Goal: Task Accomplishment & Management: Complete application form

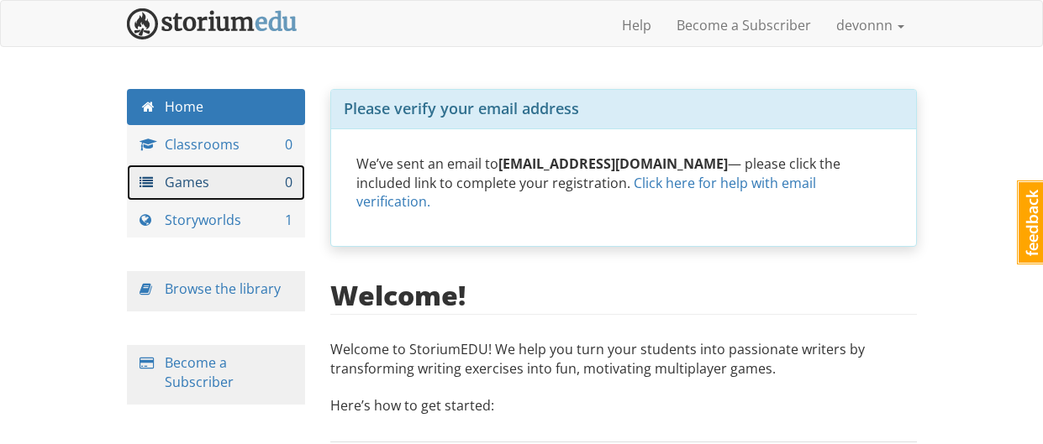
click at [260, 179] on link "Games 0" at bounding box center [216, 183] width 179 height 36
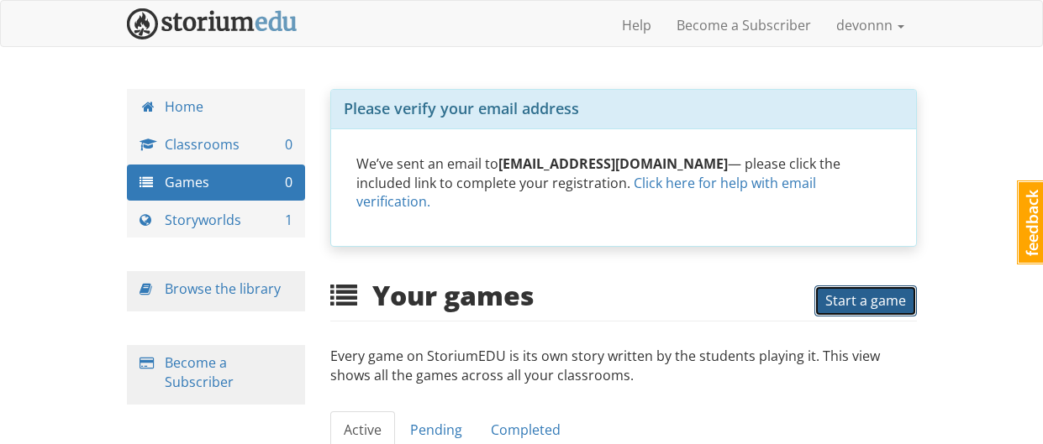
click at [870, 292] on span "Start a game" at bounding box center [865, 301] width 81 height 18
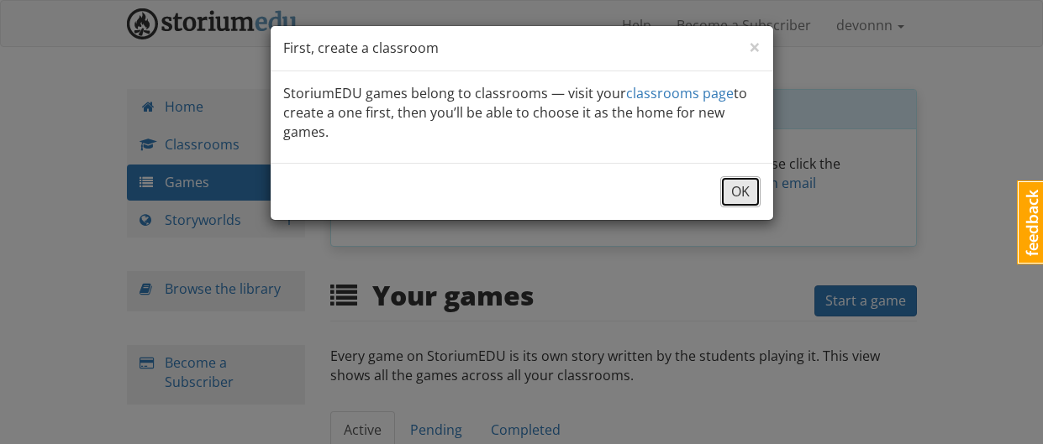
click at [734, 198] on button "OK" at bounding box center [740, 191] width 40 height 31
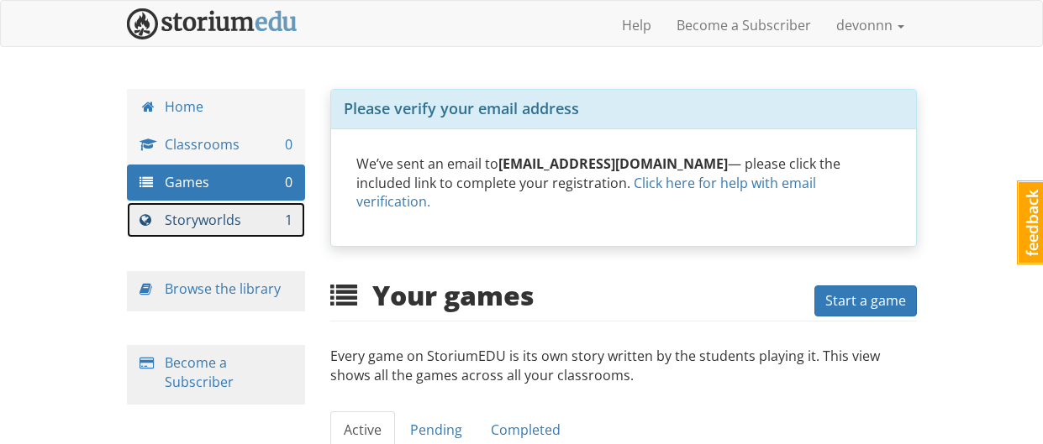
click at [222, 229] on link "Storyworlds 1" at bounding box center [216, 220] width 179 height 36
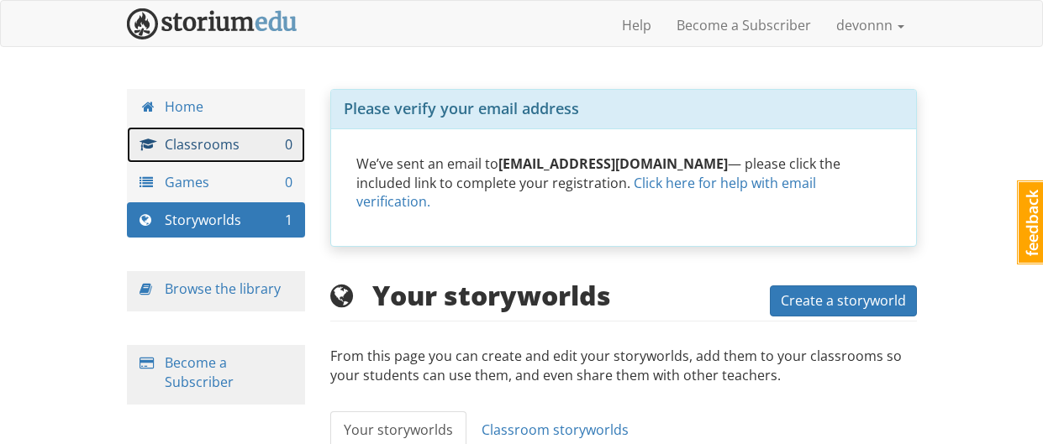
click at [212, 154] on link "Classrooms 0" at bounding box center [216, 145] width 179 height 36
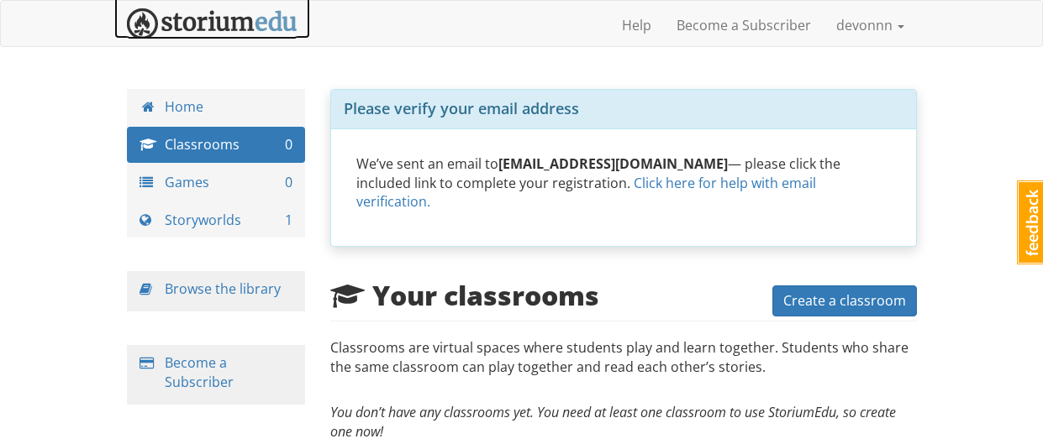
click at [261, 6] on link at bounding box center [212, 18] width 196 height 42
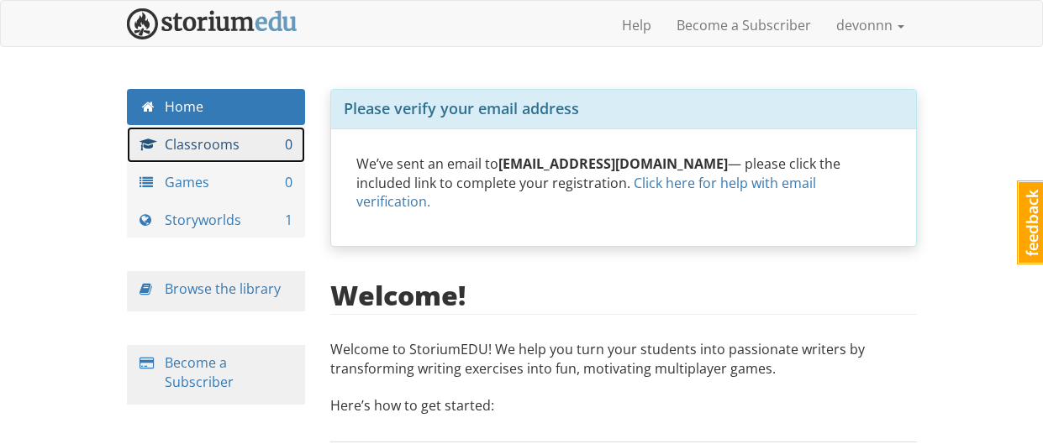
click at [178, 161] on link "Classrooms 0" at bounding box center [216, 145] width 179 height 36
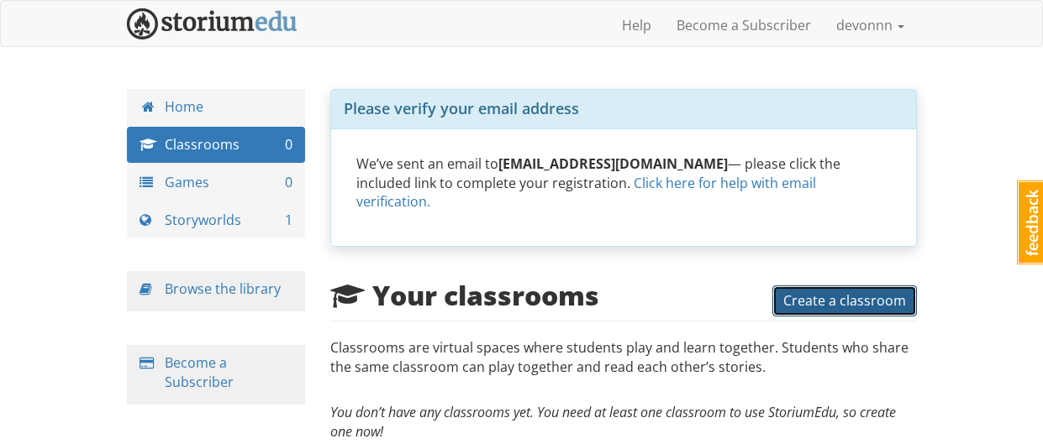
click at [811, 292] on span "Create a classroom" at bounding box center [844, 301] width 123 height 18
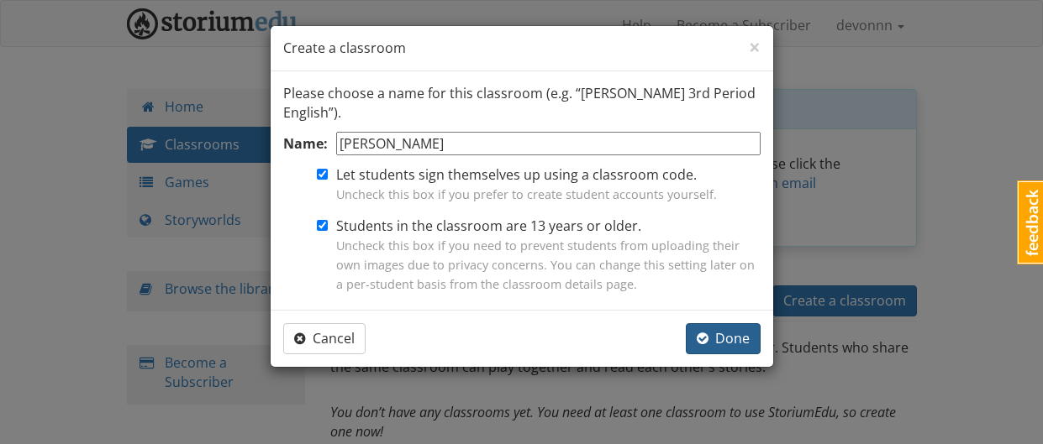
type input "[PERSON_NAME]"
click at [707, 344] on span "button" at bounding box center [703, 338] width 12 height 13
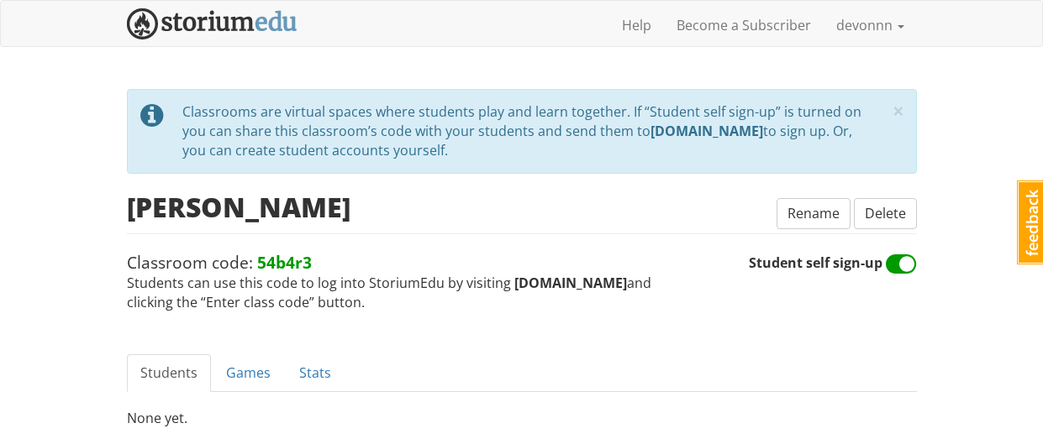
scroll to position [114, 0]
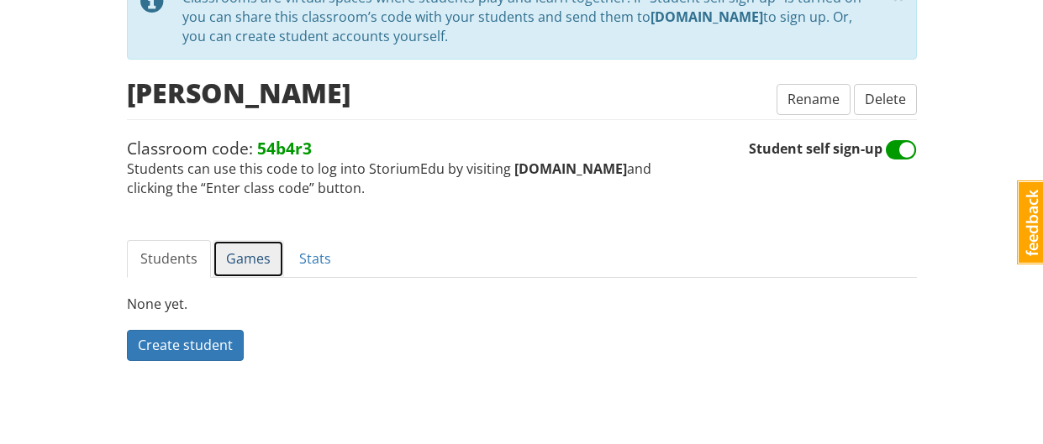
click at [250, 250] on link "Games" at bounding box center [248, 259] width 71 height 38
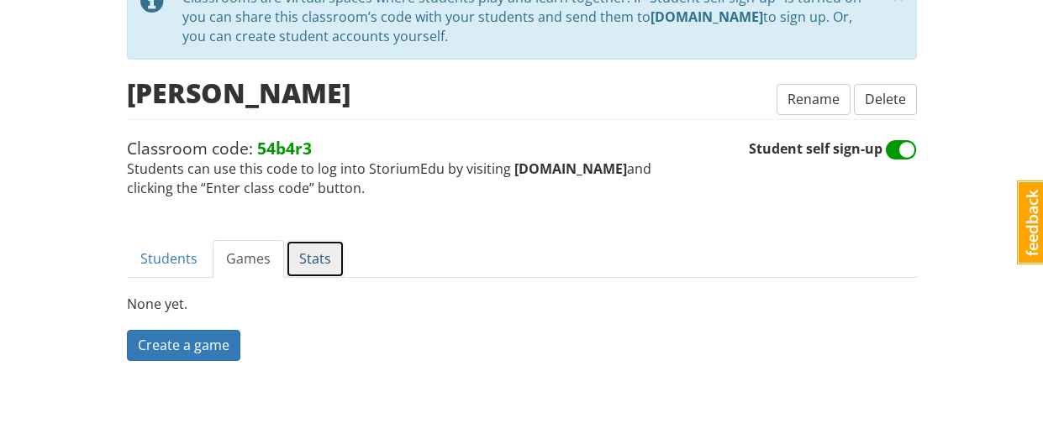
click at [316, 258] on link "Stats" at bounding box center [315, 259] width 59 height 38
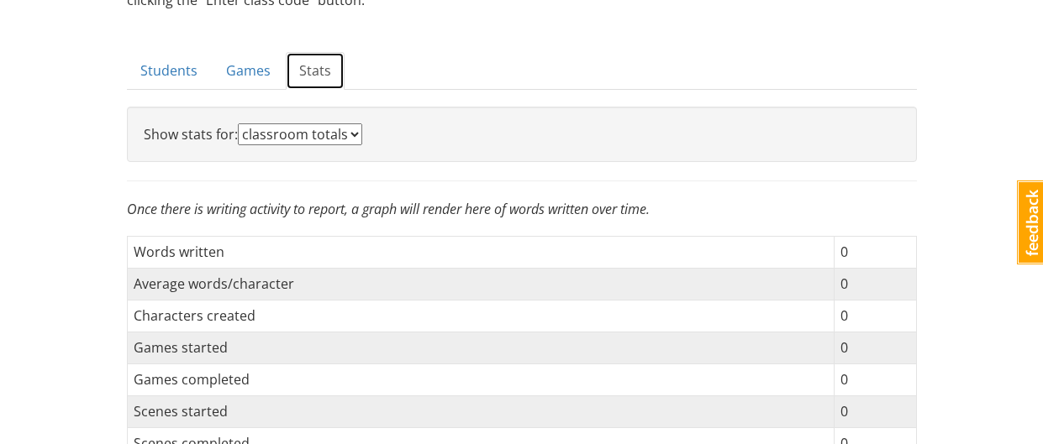
scroll to position [0, 0]
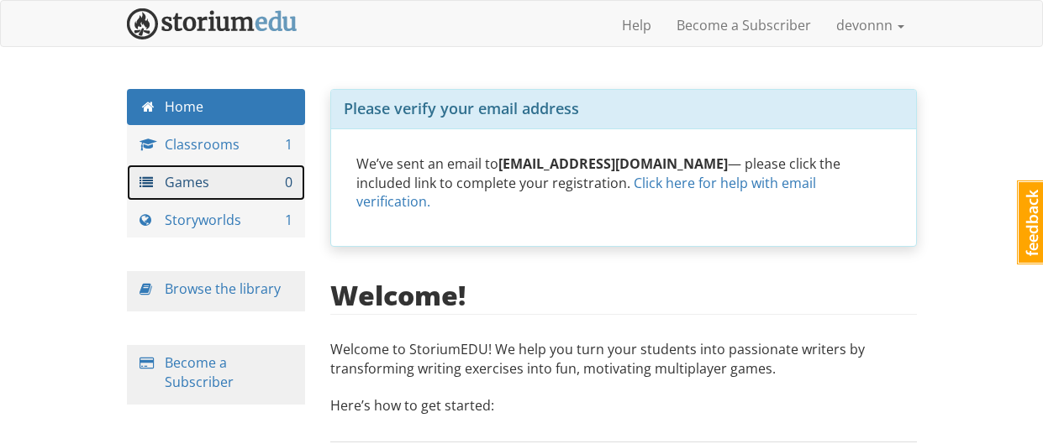
click at [229, 184] on link "Games 0" at bounding box center [216, 183] width 179 height 36
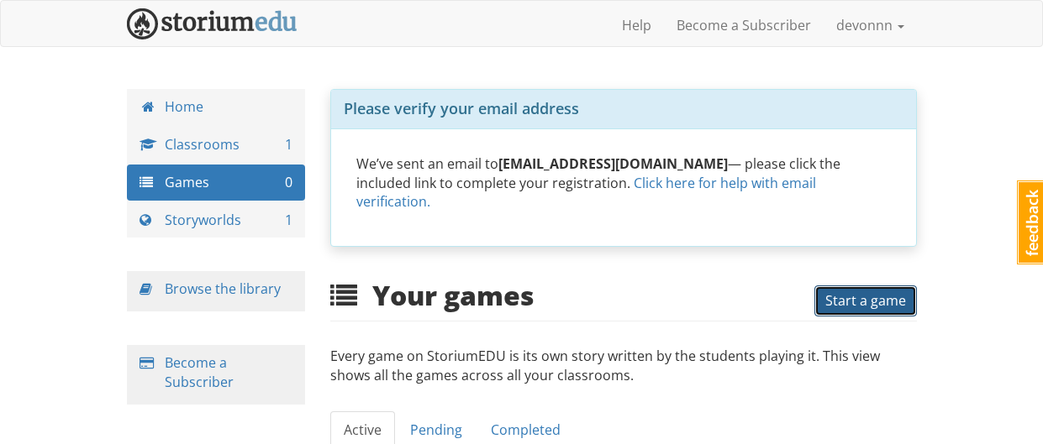
click at [876, 292] on span "Start a game" at bounding box center [865, 301] width 81 height 18
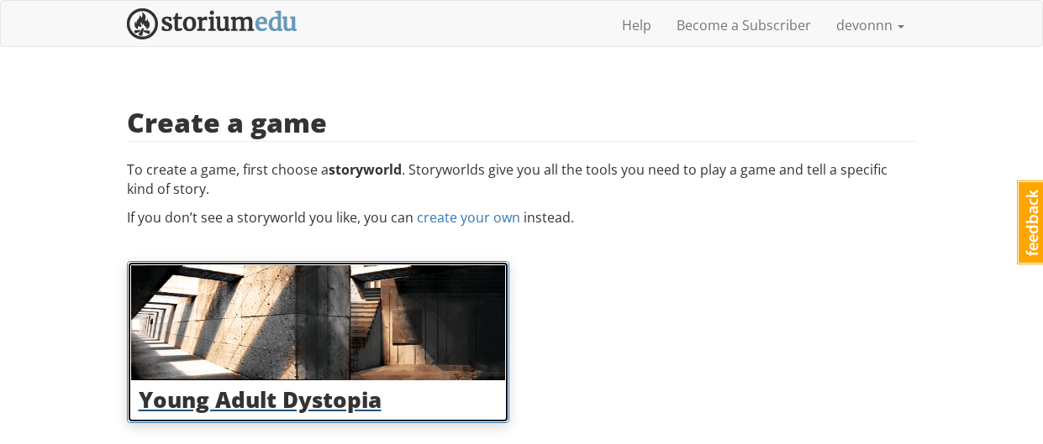
click at [336, 366] on img at bounding box center [318, 323] width 374 height 115
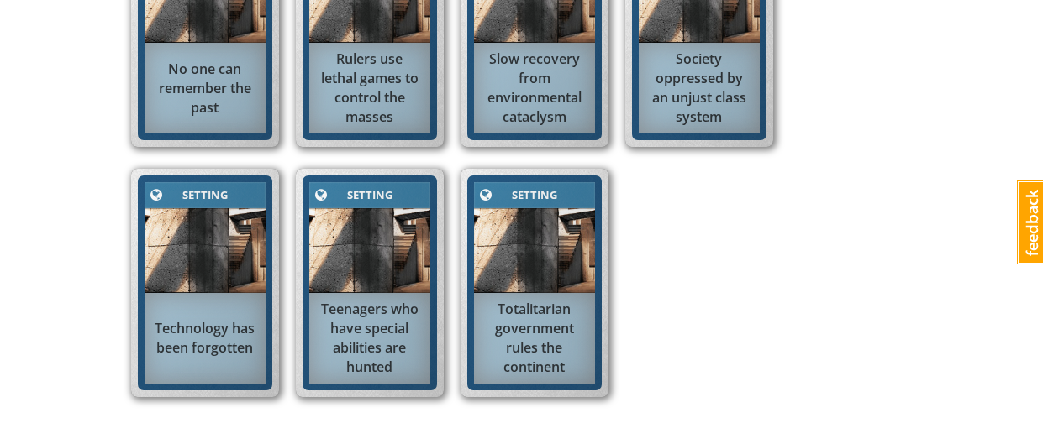
scroll to position [1174, 0]
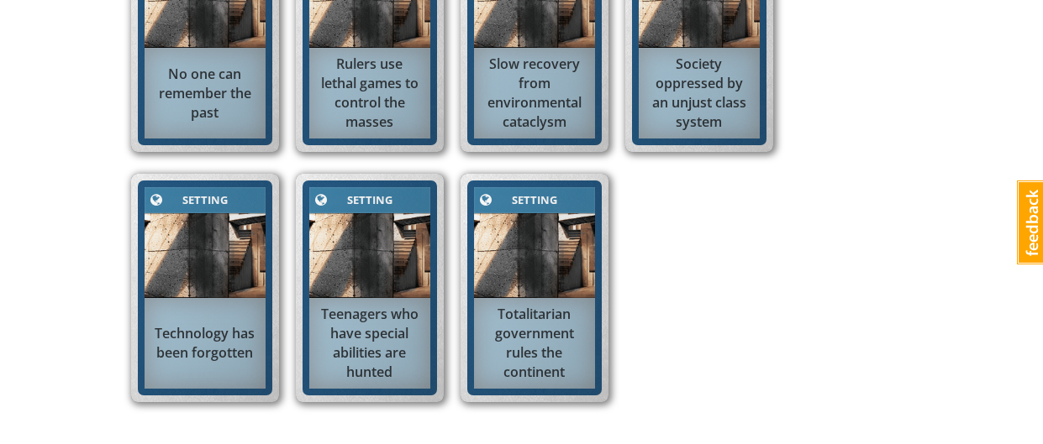
click at [351, 370] on div "Teenagers who have special abilities are hunted" at bounding box center [369, 343] width 121 height 93
click at [332, 308] on div "Teenagers who have special abilities are hunted" at bounding box center [369, 343] width 121 height 93
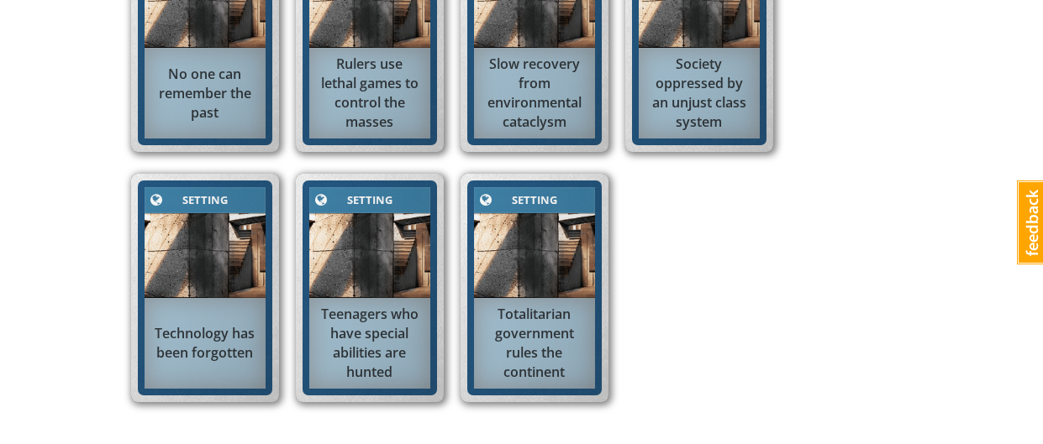
click at [731, 274] on div "Setting Setting Country is endlessly at war with an unseen foe Setting Setting …" at bounding box center [522, 41] width 798 height 751
click at [353, 227] on img at bounding box center [369, 255] width 121 height 85
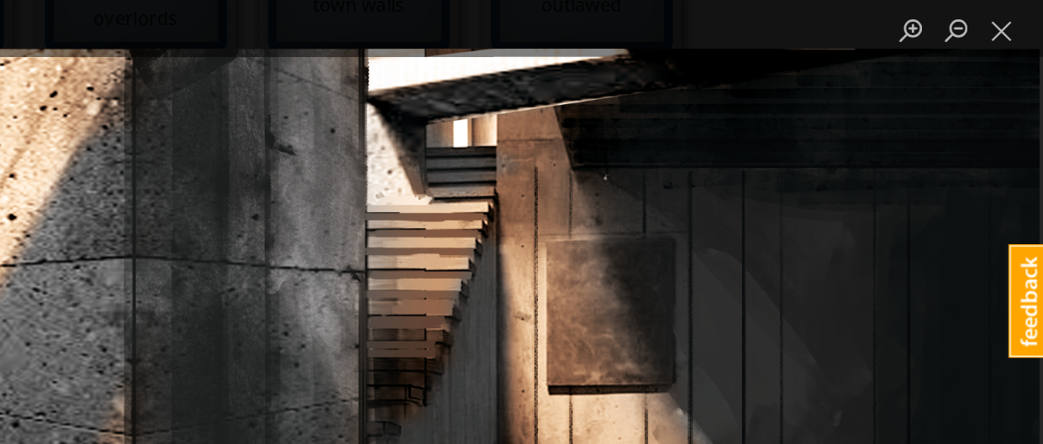
scroll to position [1024, 0]
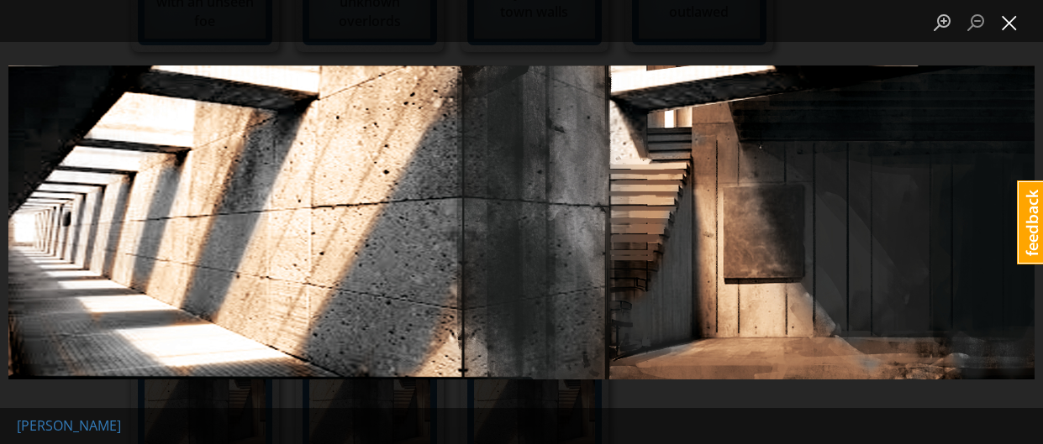
click at [1007, 29] on button "Close lightbox" at bounding box center [1009, 22] width 34 height 29
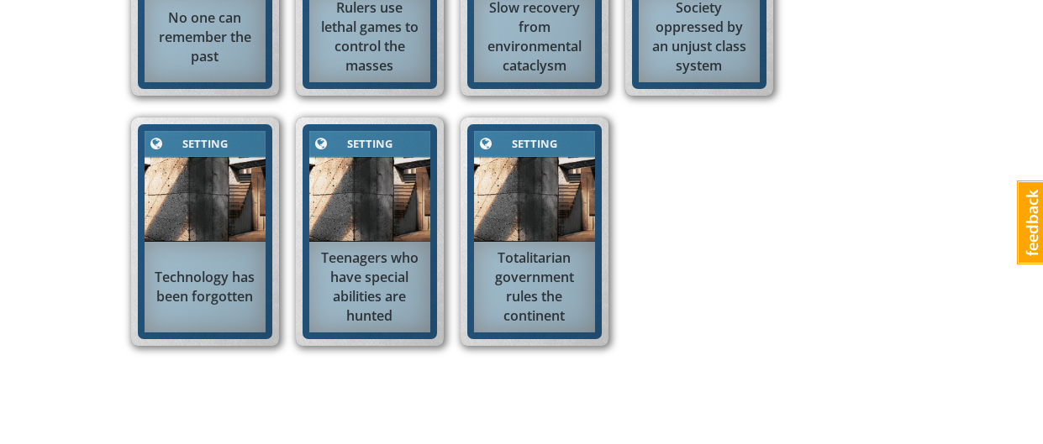
scroll to position [1233, 0]
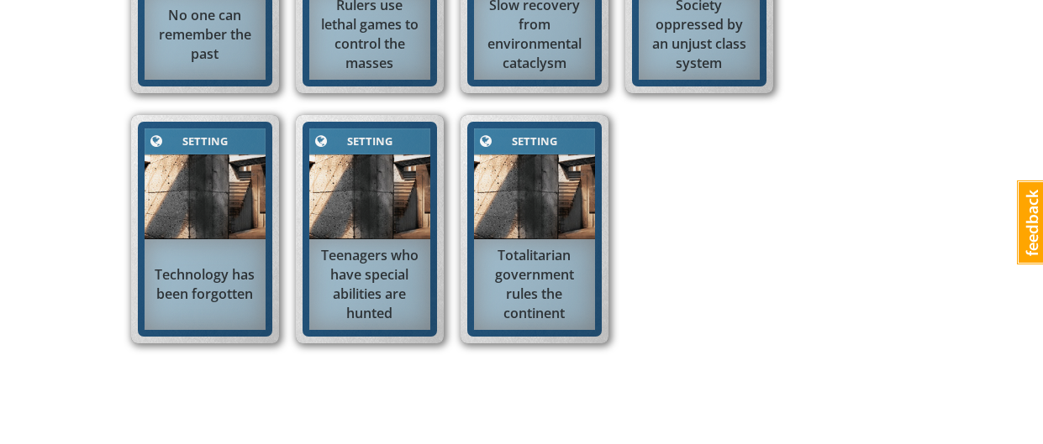
click at [380, 136] on div "Setting" at bounding box center [369, 141] width 79 height 19
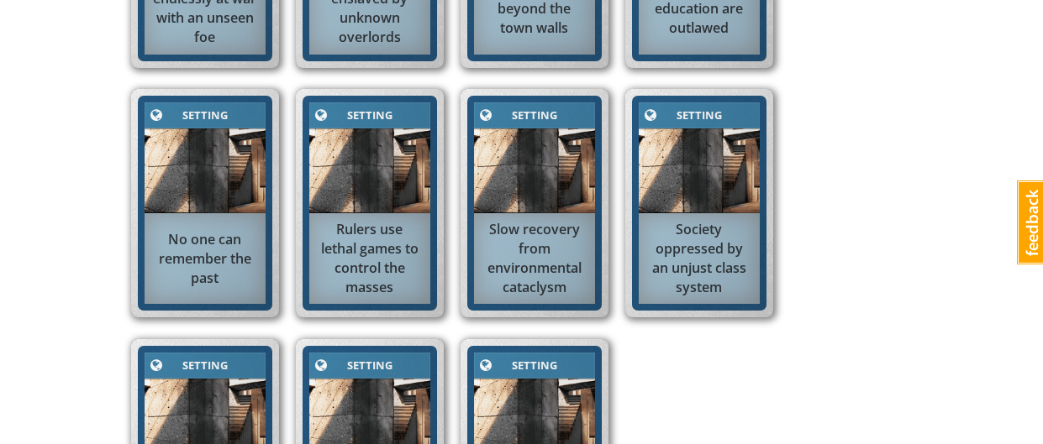
scroll to position [1032, 0]
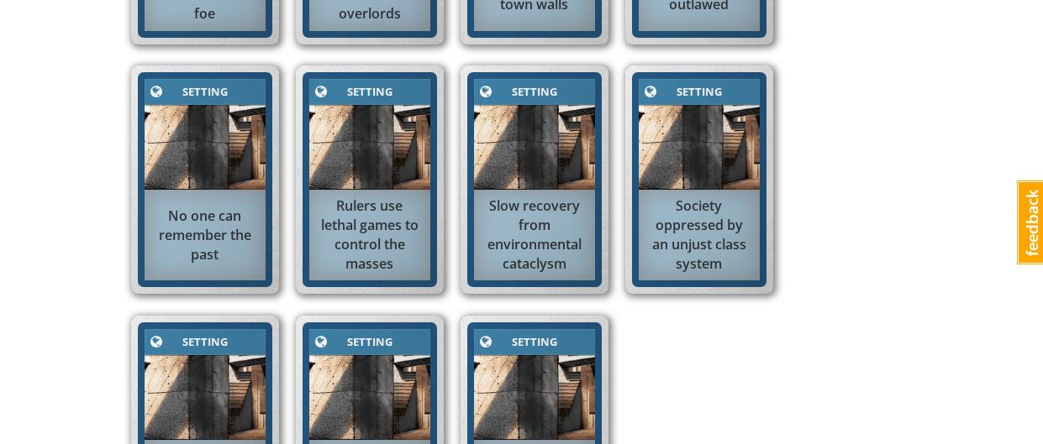
click at [206, 201] on div "No one can remember the past" at bounding box center [205, 235] width 121 height 75
click at [208, 203] on div "No one can remember the past" at bounding box center [205, 235] width 121 height 75
click at [236, 200] on div "No one can remember the past" at bounding box center [205, 235] width 121 height 75
click at [261, 255] on div "No one can remember the past" at bounding box center [205, 235] width 121 height 75
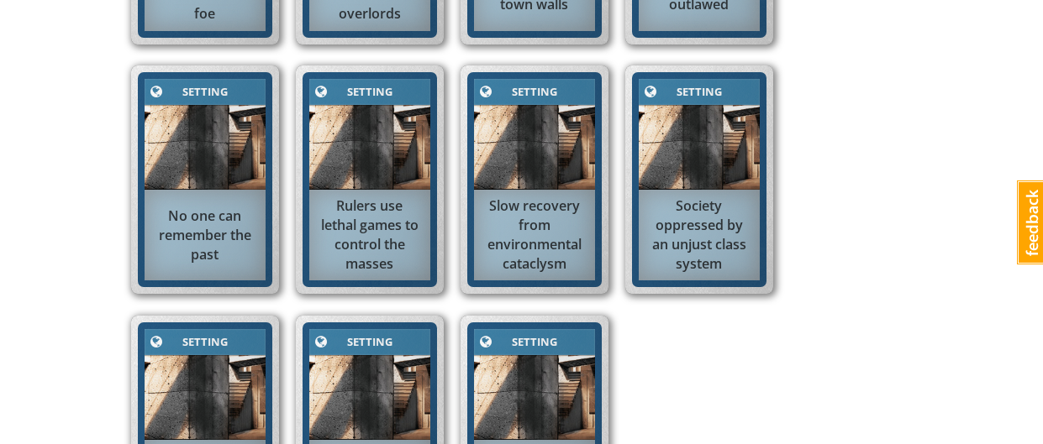
click at [261, 255] on div "No one can remember the past" at bounding box center [205, 235] width 121 height 75
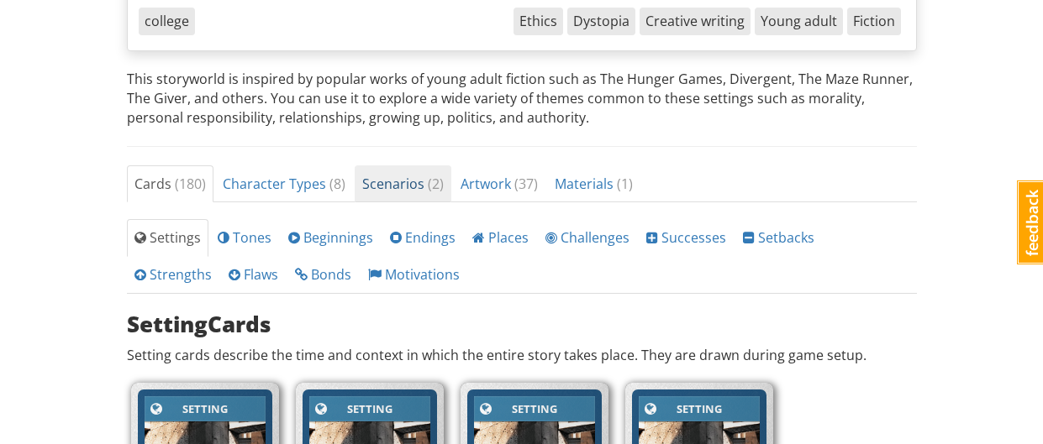
scroll to position [471, 0]
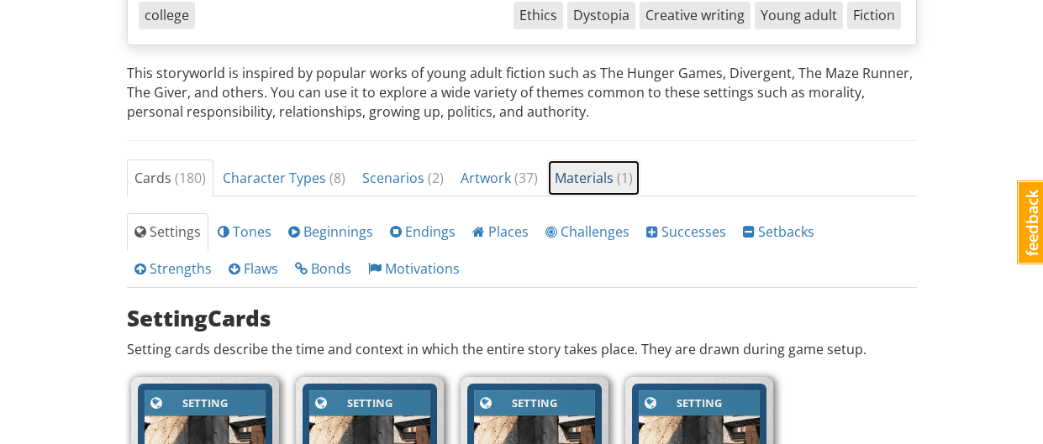
click at [617, 177] on span "( 1 )" at bounding box center [625, 178] width 16 height 18
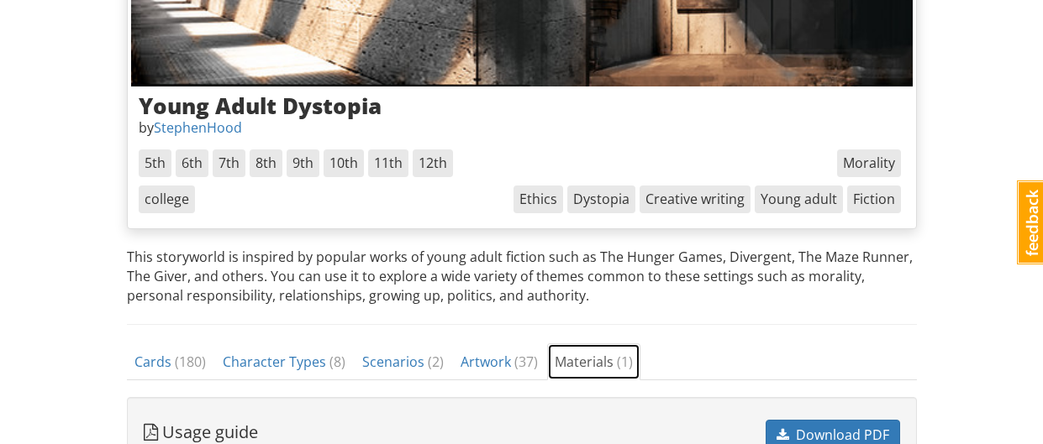
scroll to position [0, 0]
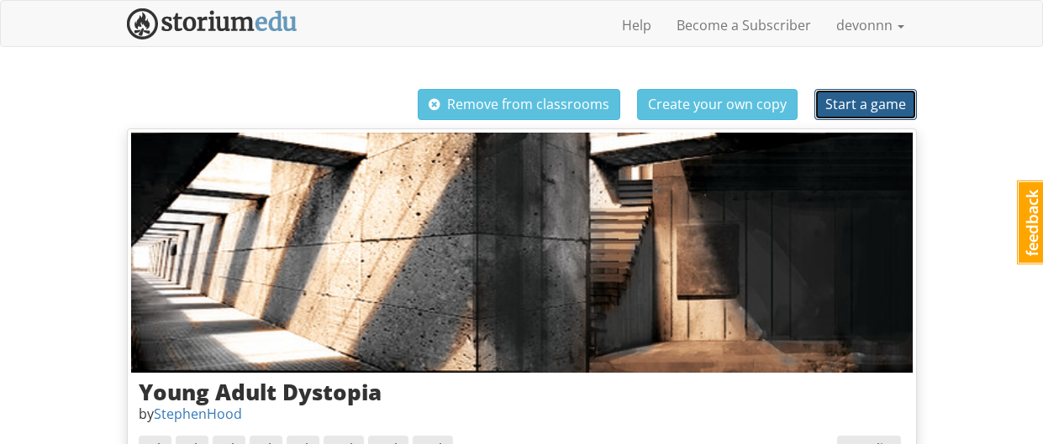
click at [844, 110] on span "Start a game" at bounding box center [865, 104] width 81 height 18
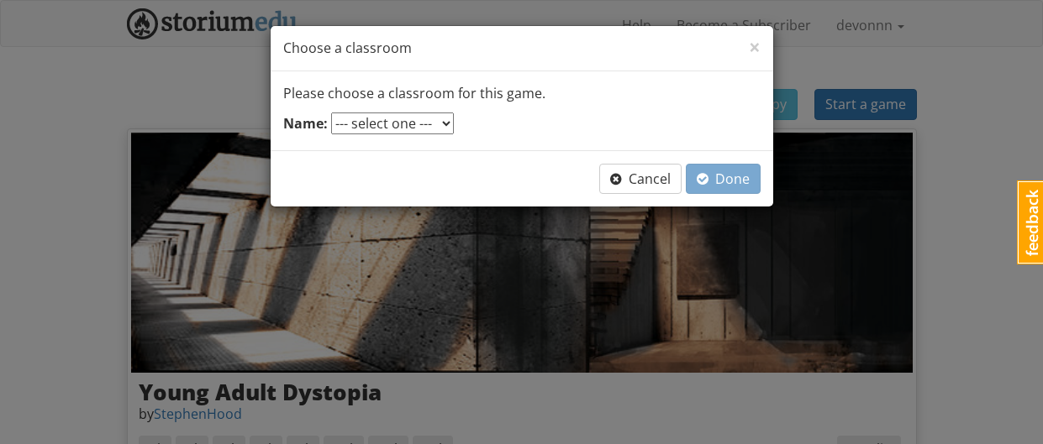
click at [369, 108] on div "Please choose a classroom for this game. Name: --- select one --- devon duke" at bounding box center [522, 110] width 502 height 79
click at [378, 113] on select "--- select one --- devon duke" at bounding box center [392, 124] width 123 height 22
select select "q7dtnp"
click at [331, 113] on select "--- select one --- devon duke" at bounding box center [392, 124] width 123 height 22
click at [751, 171] on button "Done" at bounding box center [723, 179] width 75 height 31
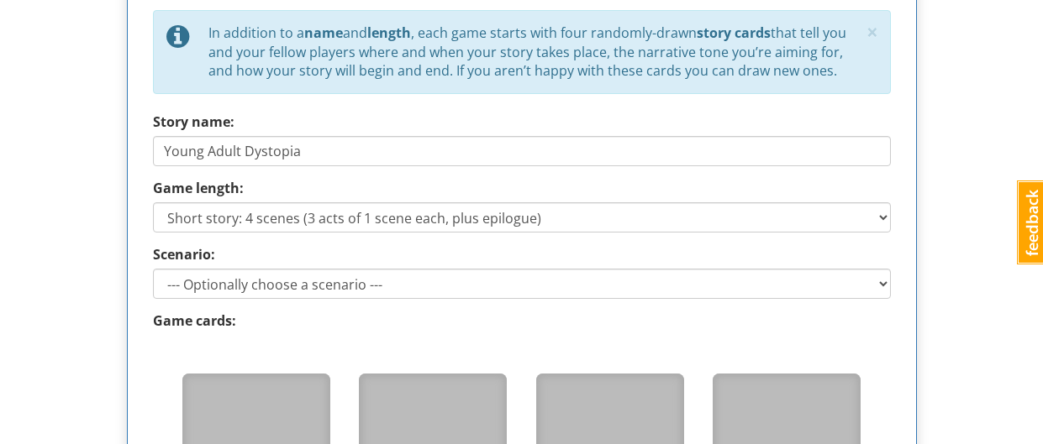
scroll to position [807, 0]
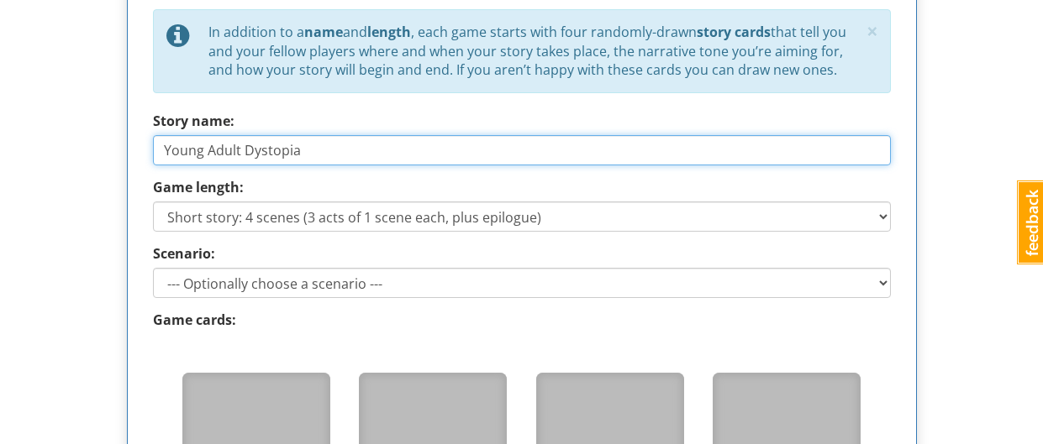
click at [272, 147] on input "Young Adult Dystopia" at bounding box center [522, 150] width 738 height 30
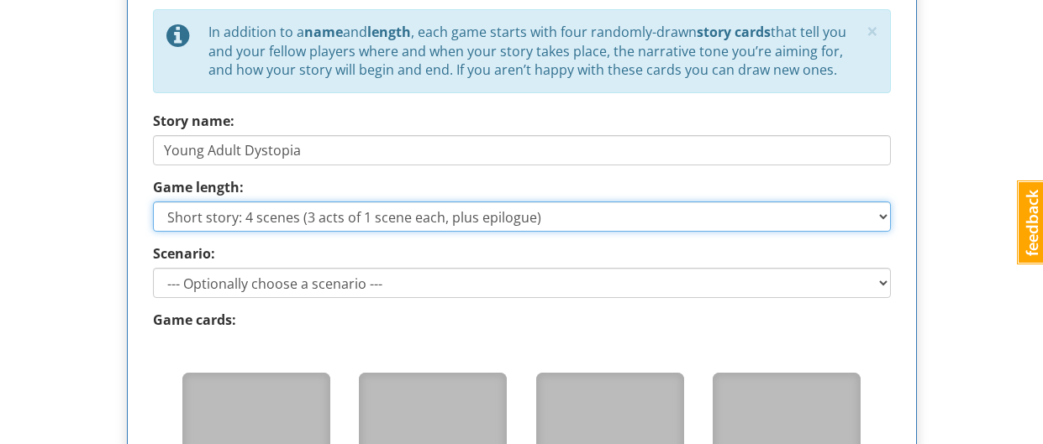
click at [270, 221] on select "Short story: 4 scenes (3 acts of 1 scene each, plus epilogue) Medium story: 7 s…" at bounding box center [522, 217] width 738 height 30
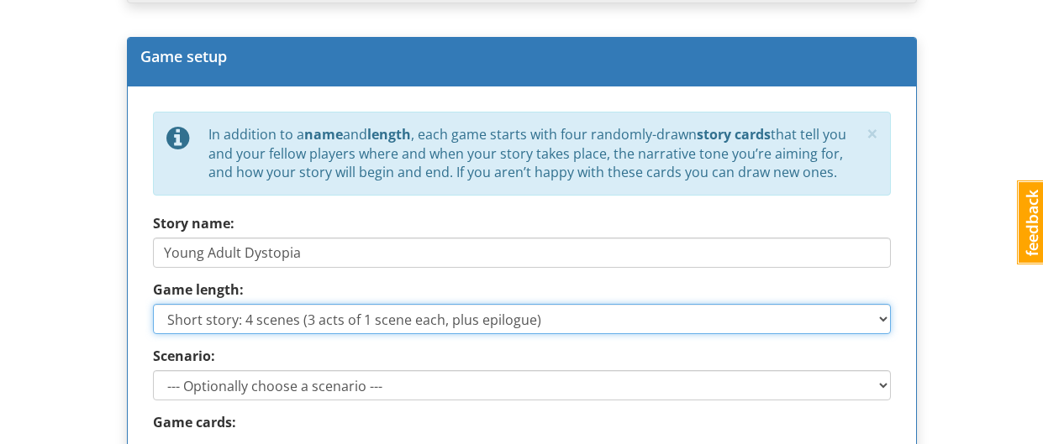
scroll to position [712, 0]
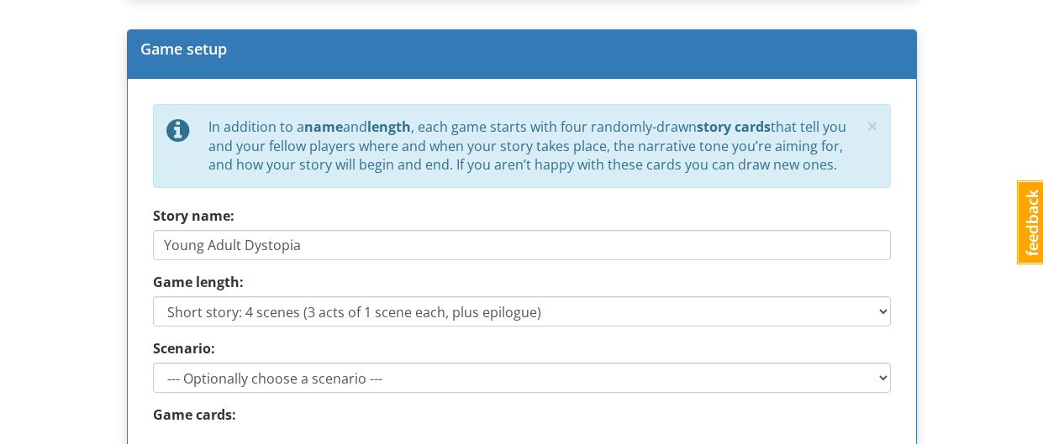
click at [270, 221] on div "Story name: Young Adult Dystopia" at bounding box center [522, 234] width 738 height 54
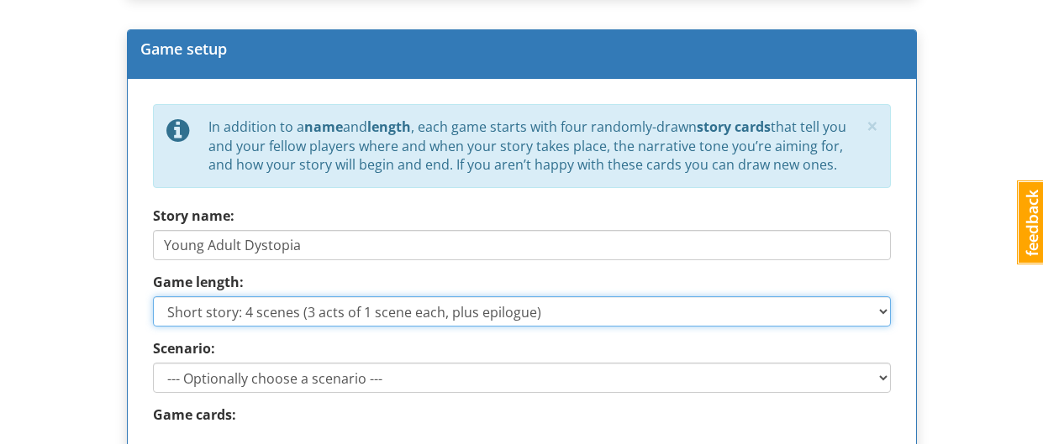
click at [239, 320] on select "Short story: 4 scenes (3 acts of 1 scene each, plus epilogue) Medium story: 7 s…" at bounding box center [522, 312] width 738 height 30
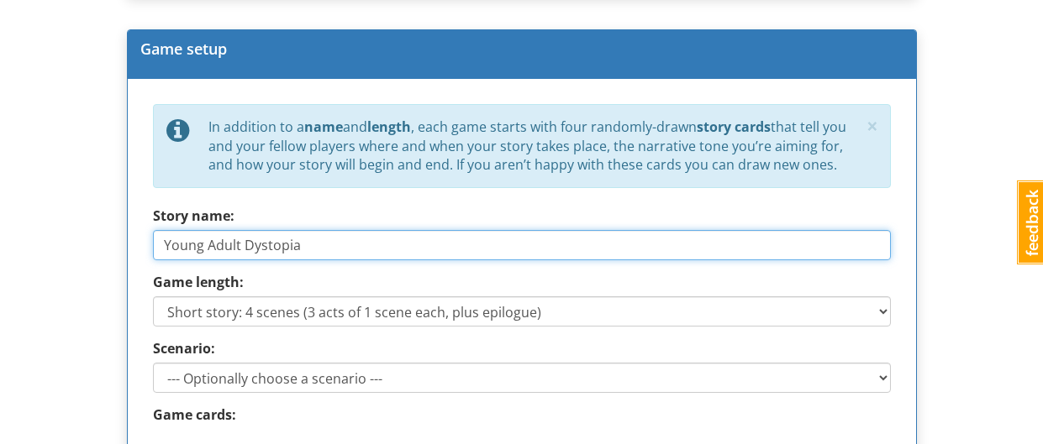
click at [421, 231] on input "Young Adult Dystopia" at bounding box center [522, 245] width 738 height 30
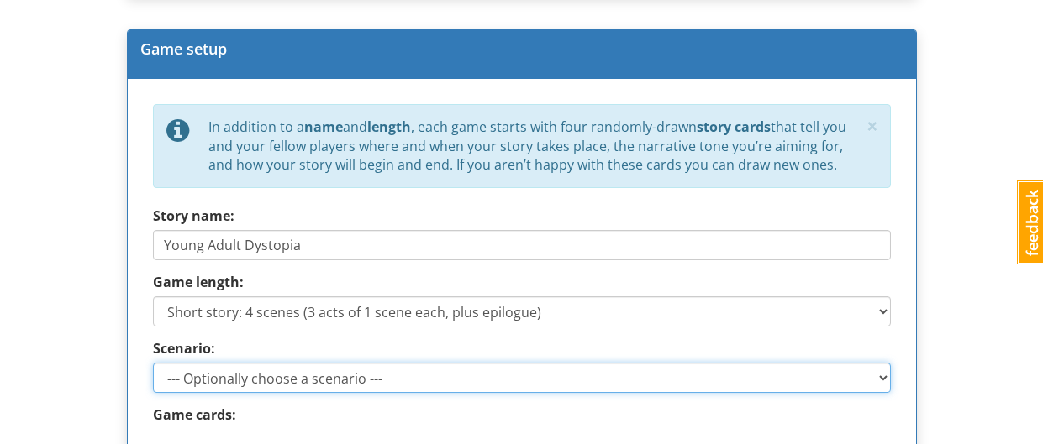
click at [240, 381] on select "--- Optionally choose a scenario --- Recovering the Past Beyond the Wall" at bounding box center [522, 378] width 738 height 30
click at [153, 363] on select "--- Optionally choose a scenario --- Recovering the Past Beyond the Wall" at bounding box center [522, 378] width 738 height 30
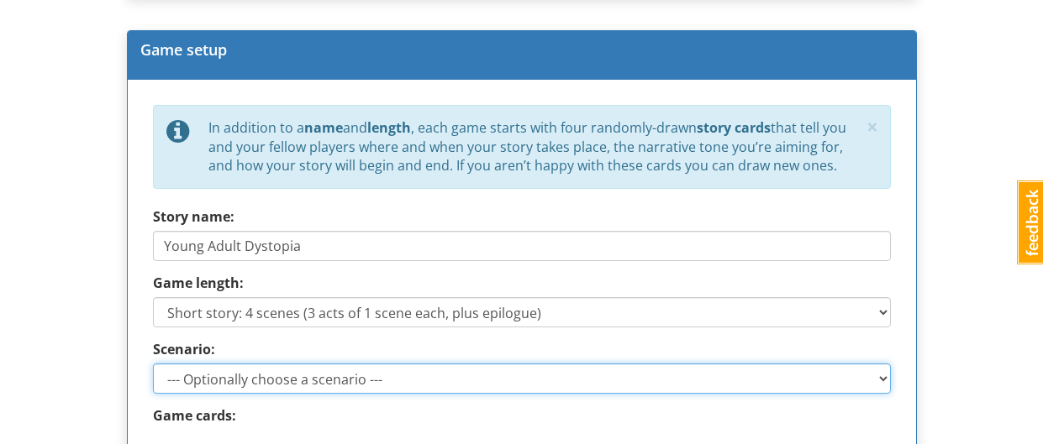
scroll to position [710, 0]
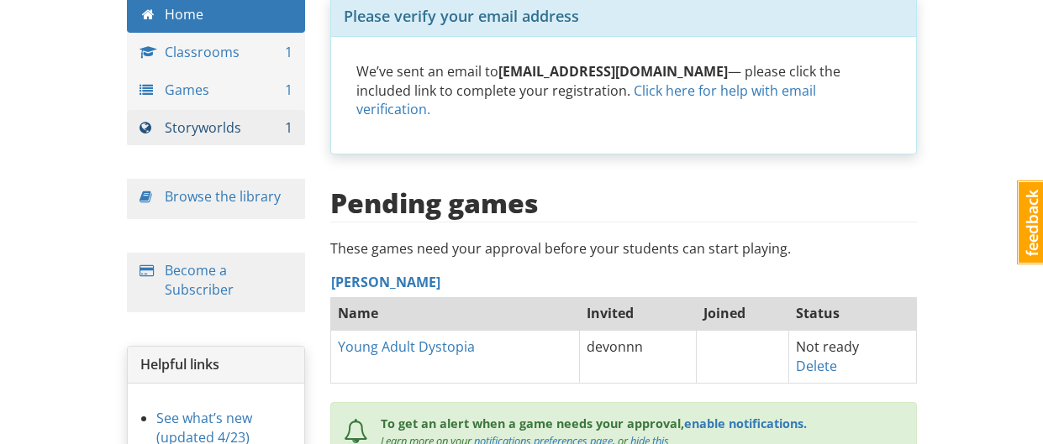
scroll to position [87, 0]
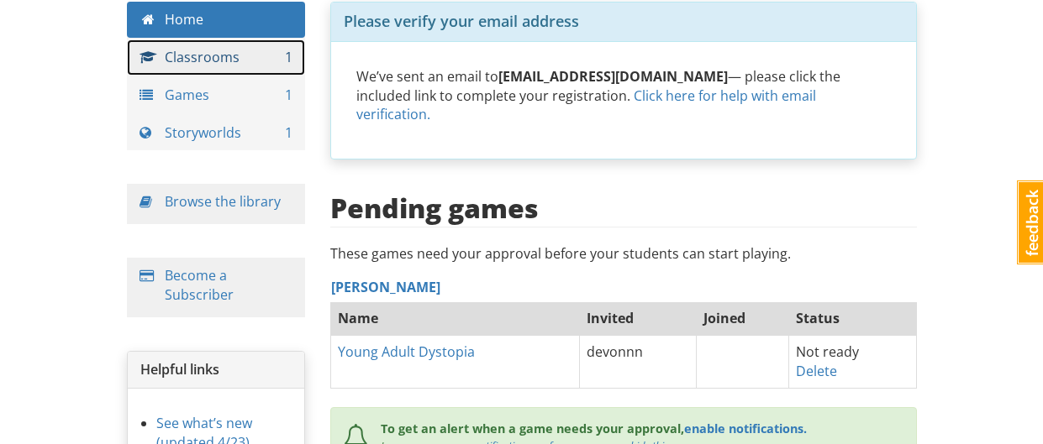
click at [245, 42] on link "Classrooms 1" at bounding box center [216, 57] width 179 height 36
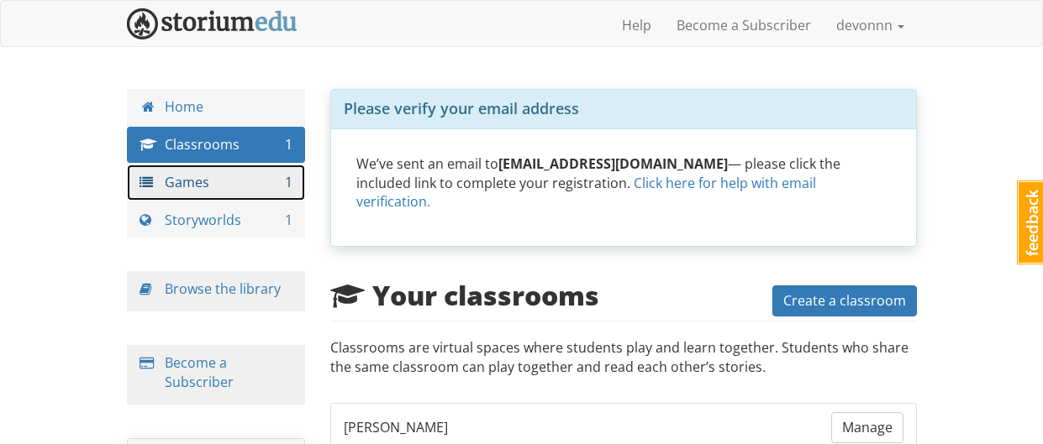
click at [175, 199] on link "Games 1" at bounding box center [216, 183] width 179 height 36
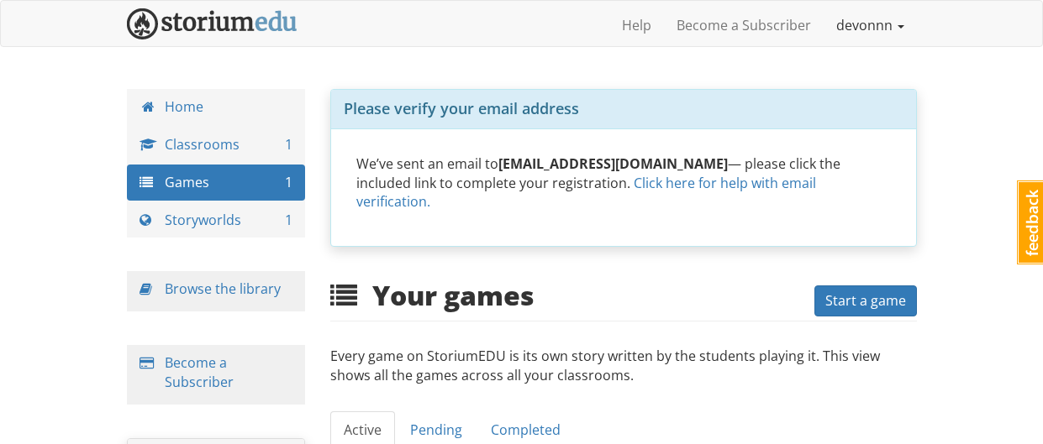
click at [883, 34] on link "devonnn" at bounding box center [869, 25] width 93 height 42
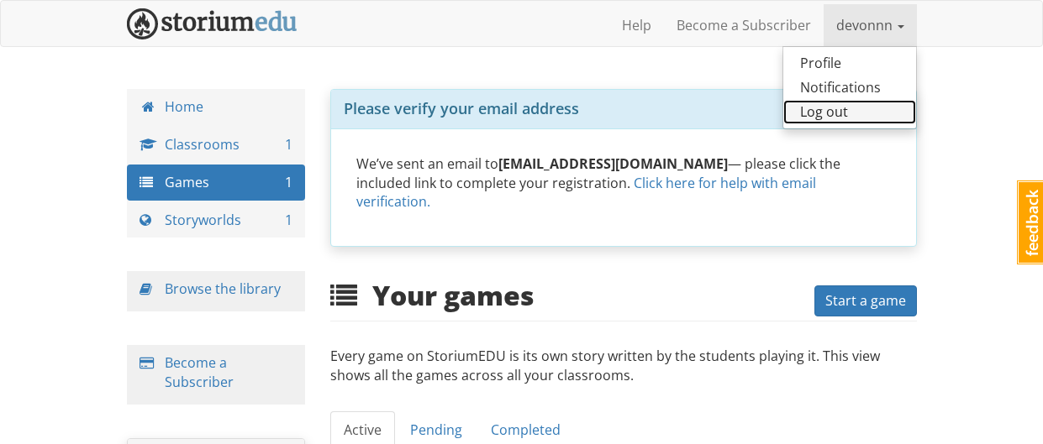
click at [844, 114] on link "Log out" at bounding box center [849, 112] width 133 height 24
